Goal: Navigation & Orientation: Find specific page/section

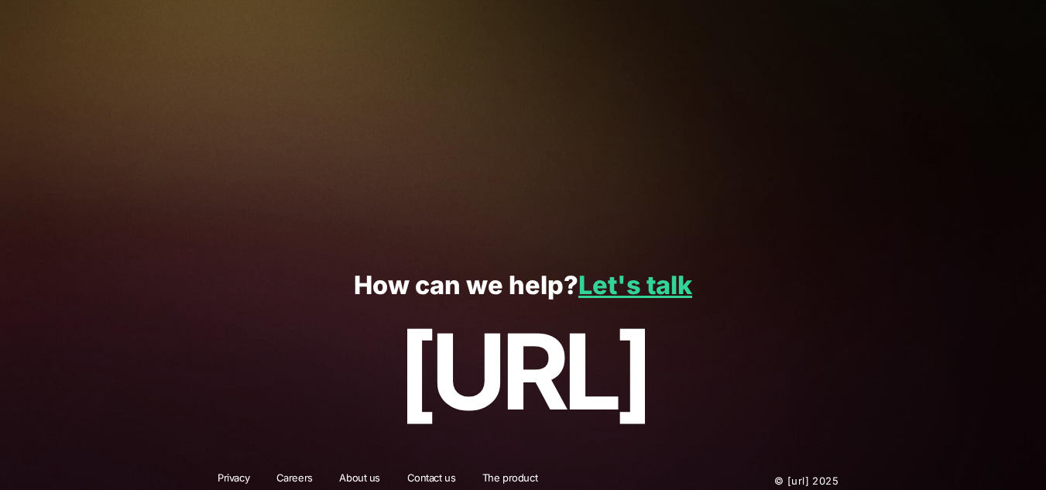
scroll to position [453, 0]
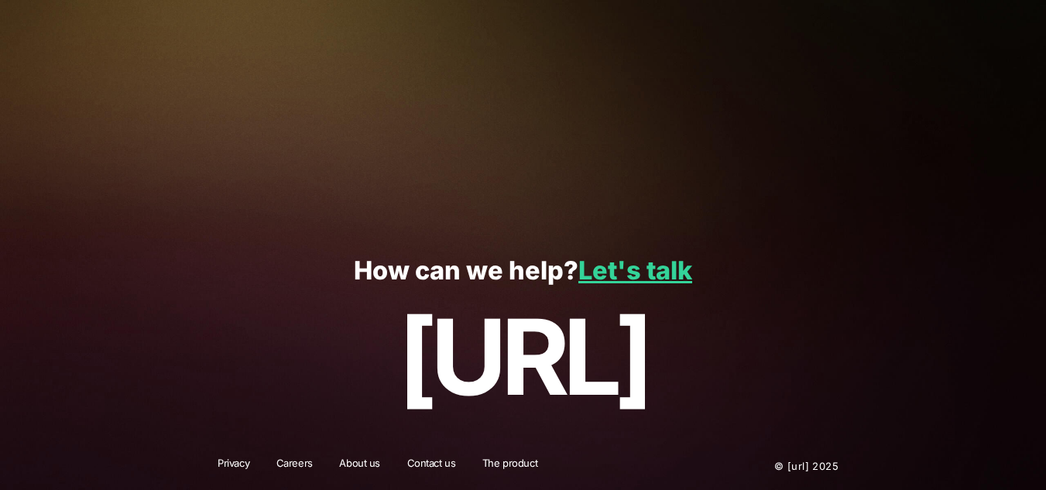
click at [438, 465] on link "Contact us" at bounding box center [431, 466] width 69 height 20
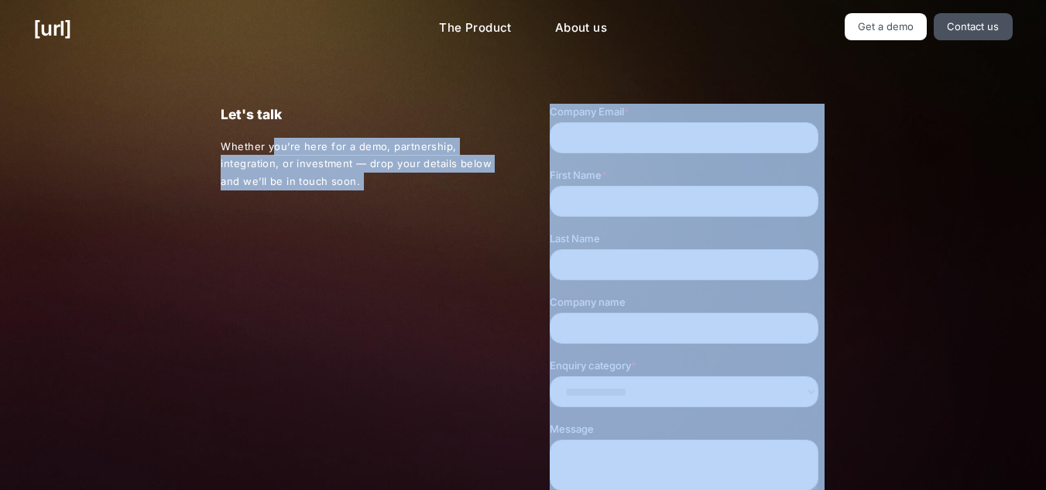
drag, startPoint x: 815, startPoint y: 260, endPoint x: 763, endPoint y: 238, distance: 56.5
click at [256, 321] on div "Let's talk Whether you’re here for a demo, partnership, integration, or investm…" at bounding box center [522, 369] width 671 height 625
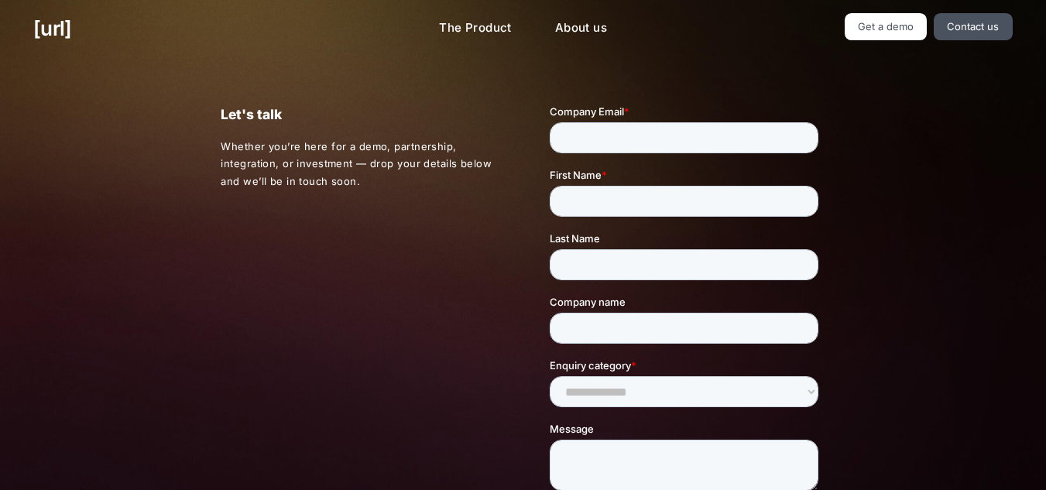
drag, startPoint x: 1045, startPoint y: 176, endPoint x: 1057, endPoint y: 387, distance: 211.7
click at [1045, 387] on html "[URL] The Product About us Get a demo Contact us Turn your cameras into AI agen…" at bounding box center [523, 471] width 1046 height 942
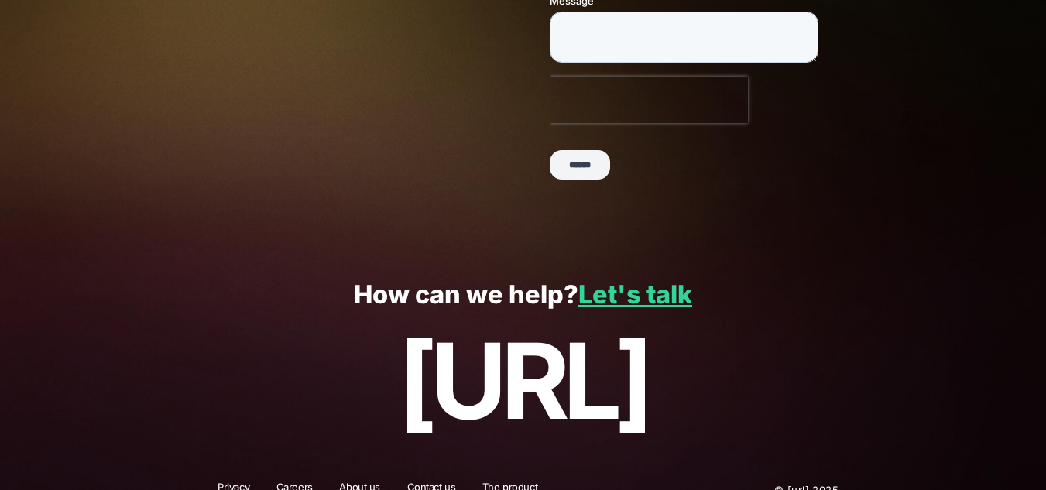
scroll to position [453, 0]
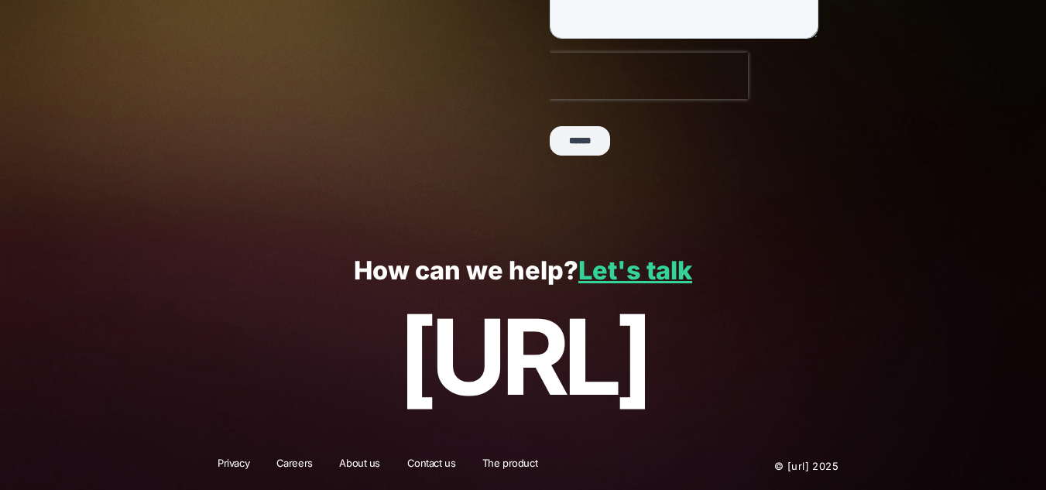
click at [367, 469] on link "About us" at bounding box center [359, 466] width 61 height 20
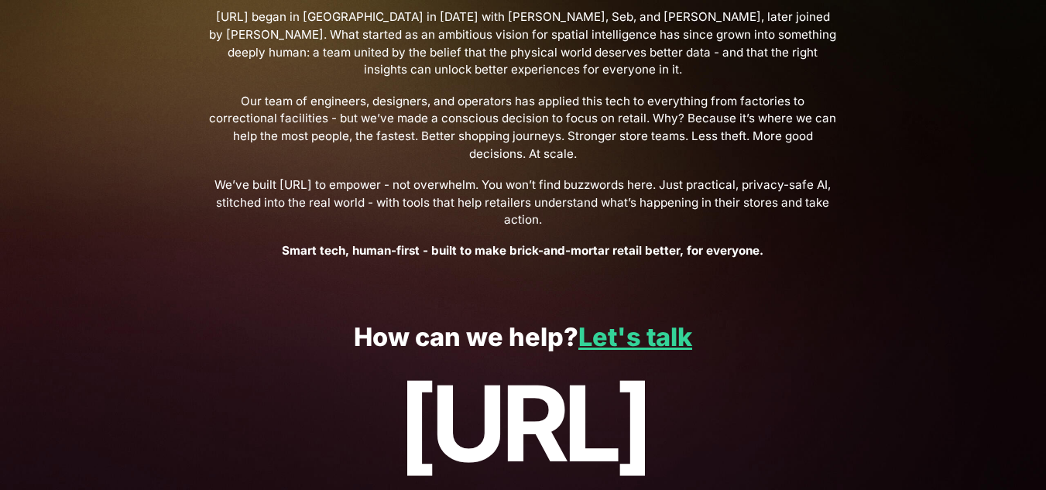
scroll to position [632, 0]
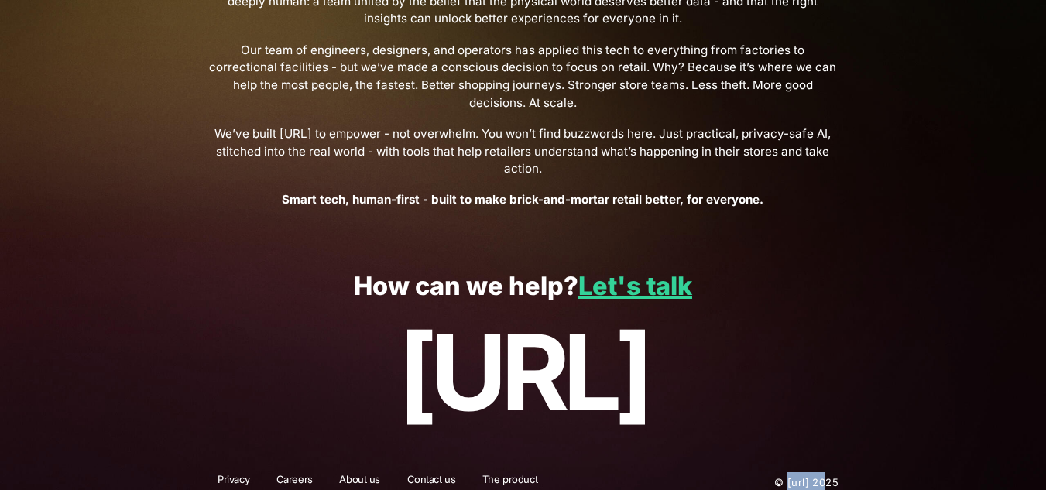
drag, startPoint x: 809, startPoint y: 468, endPoint x: 771, endPoint y: 471, distance: 38.1
click at [771, 472] on p "© [URL] 2025" at bounding box center [760, 482] width 158 height 20
drag, startPoint x: 771, startPoint y: 471, endPoint x: 760, endPoint y: 379, distance: 92.9
click at [755, 393] on p "[URL]" at bounding box center [522, 373] width 979 height 118
